Goal: Transaction & Acquisition: Purchase product/service

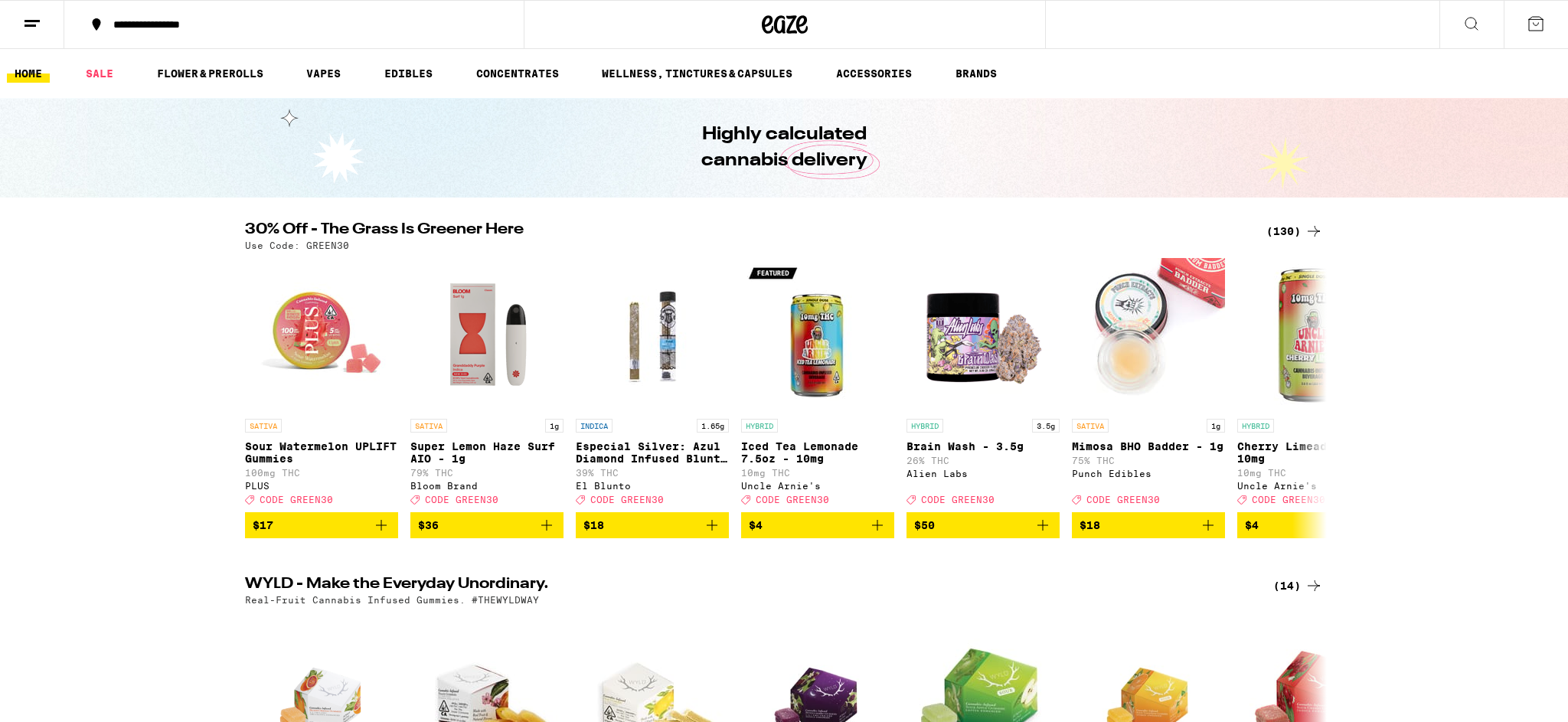
click at [1470, 18] on icon at bounding box center [1471, 24] width 18 height 18
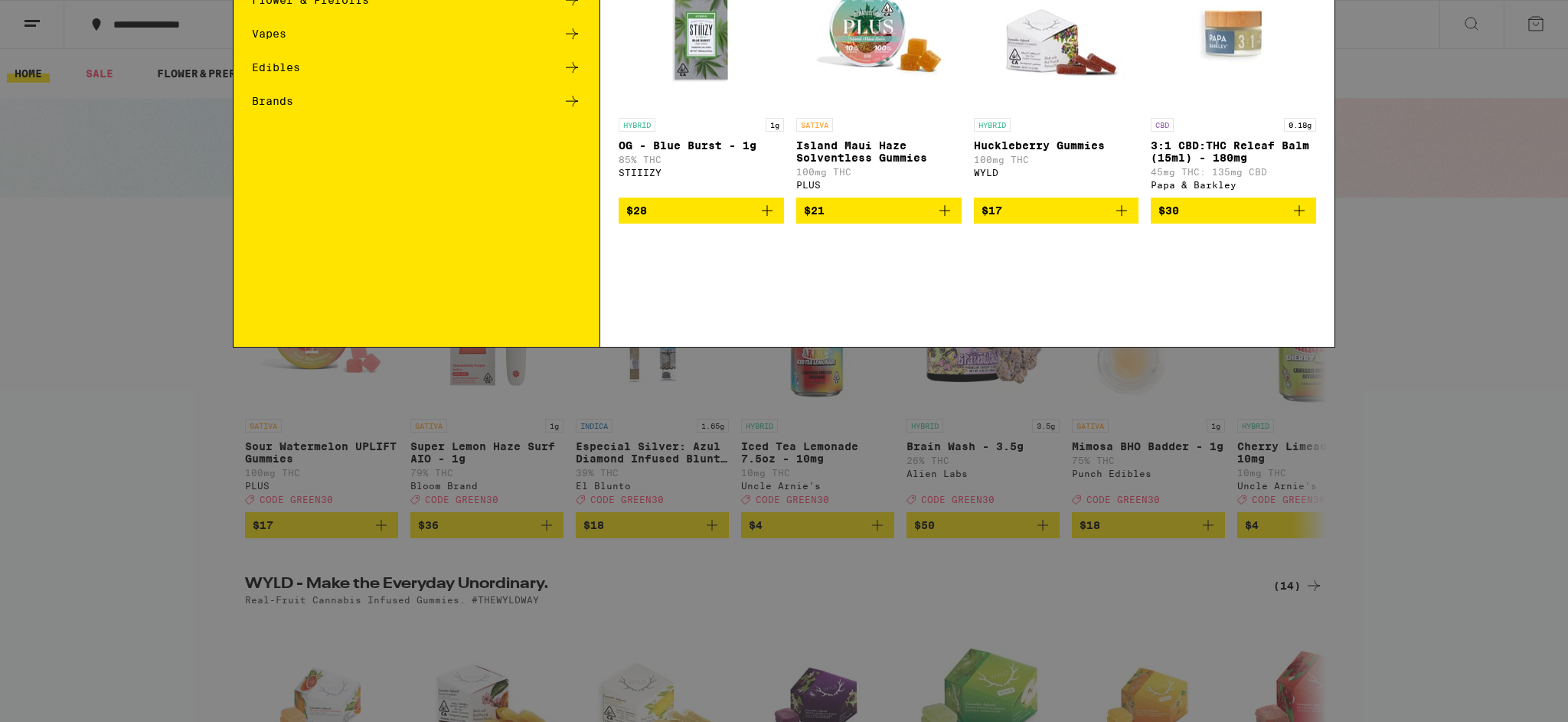
click at [407, 18] on input "Search for Products" at bounding box center [781, 25] width 1010 height 14
type input "garlic starship"
